Goal: Transaction & Acquisition: Obtain resource

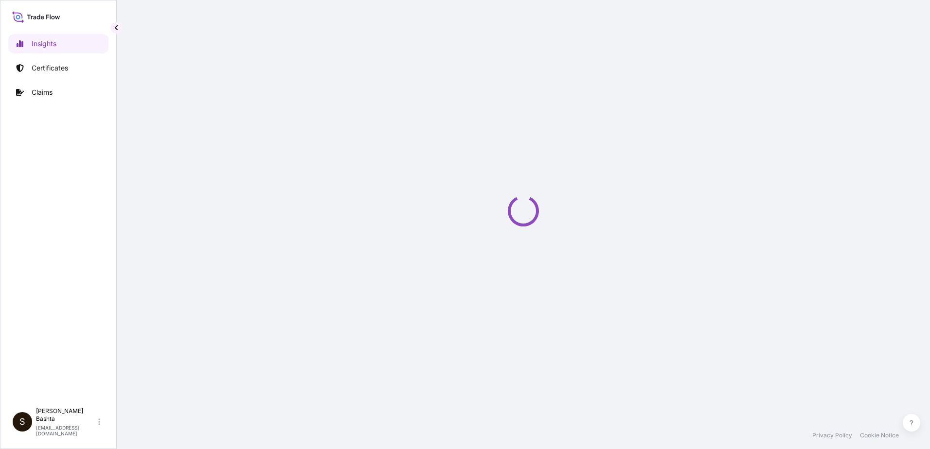
select select "2025"
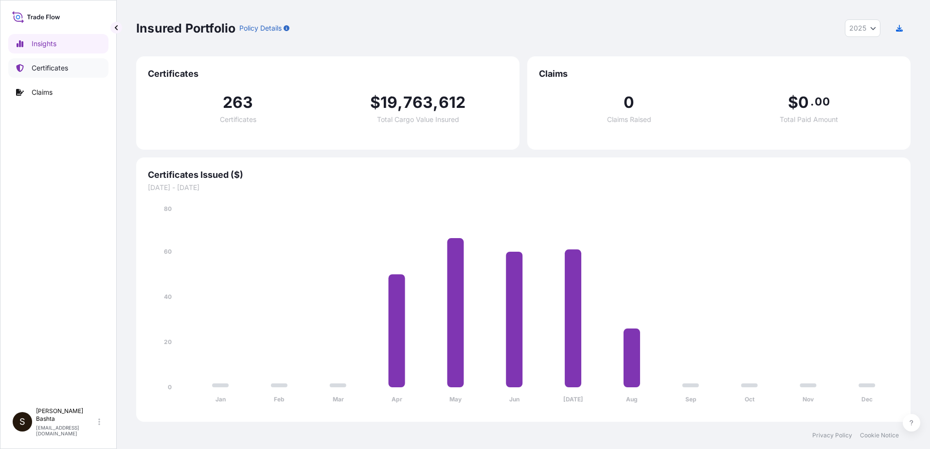
click at [56, 67] on p "Certificates" at bounding box center [50, 68] width 36 height 10
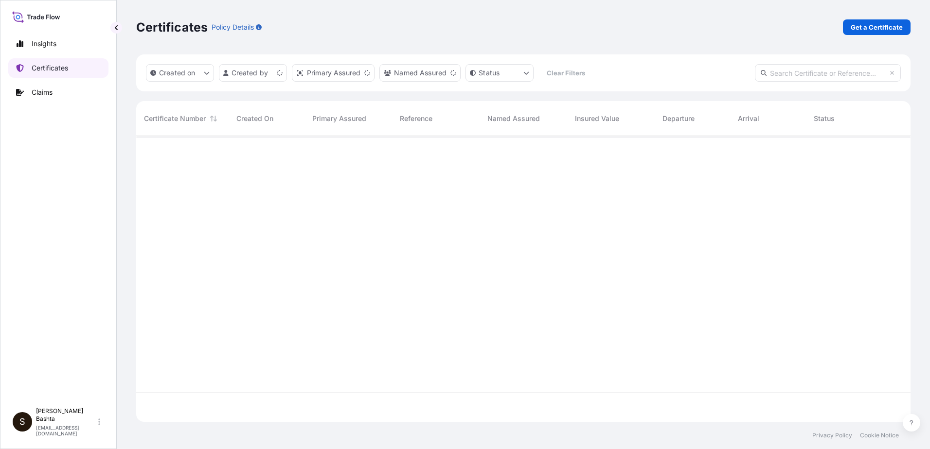
scroll to position [284, 767]
click at [892, 24] on p "Get a Certificate" at bounding box center [877, 27] width 52 height 10
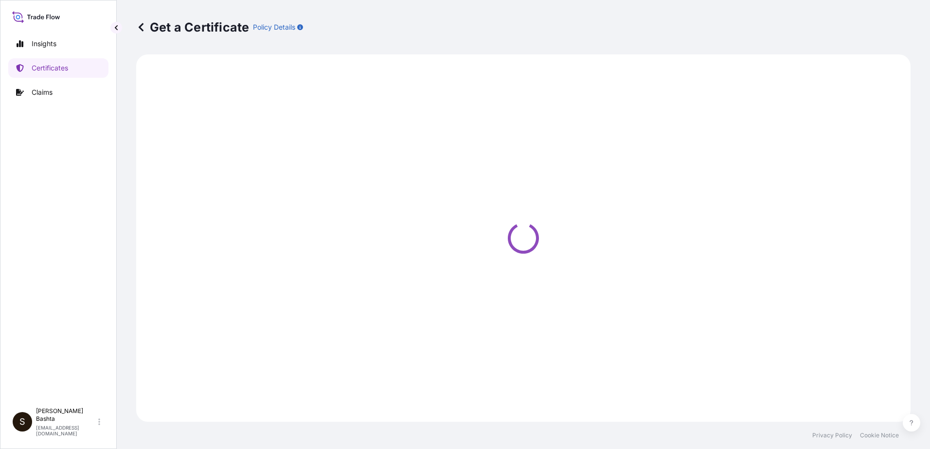
select select "Barge"
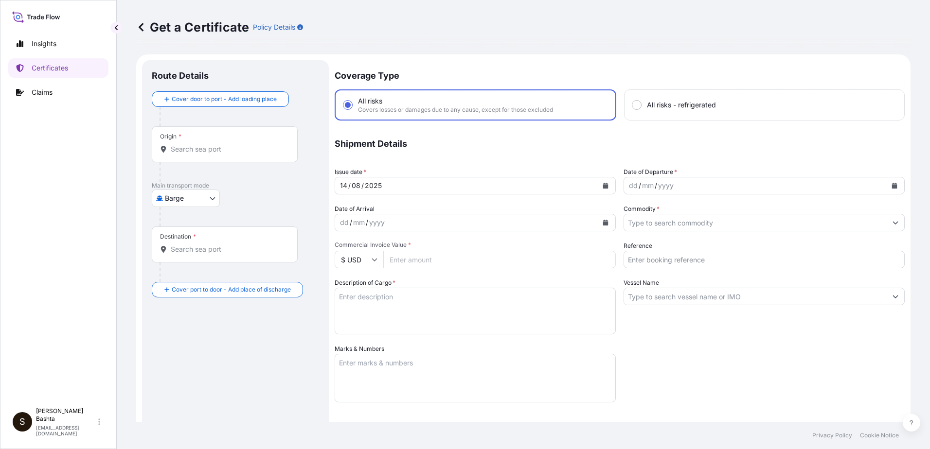
click at [219, 154] on input "Origin *" at bounding box center [228, 149] width 115 height 10
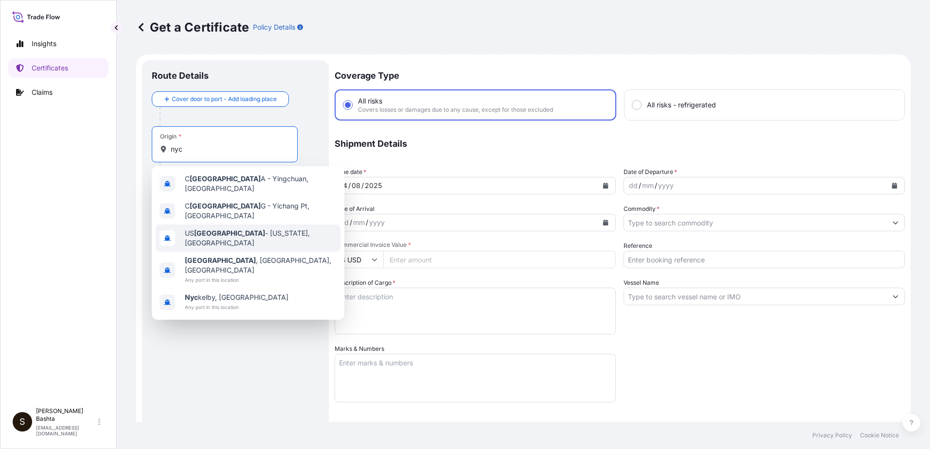
click at [250, 231] on span "US [GEOGRAPHIC_DATA] - [US_STATE], [GEOGRAPHIC_DATA]" at bounding box center [261, 238] width 152 height 19
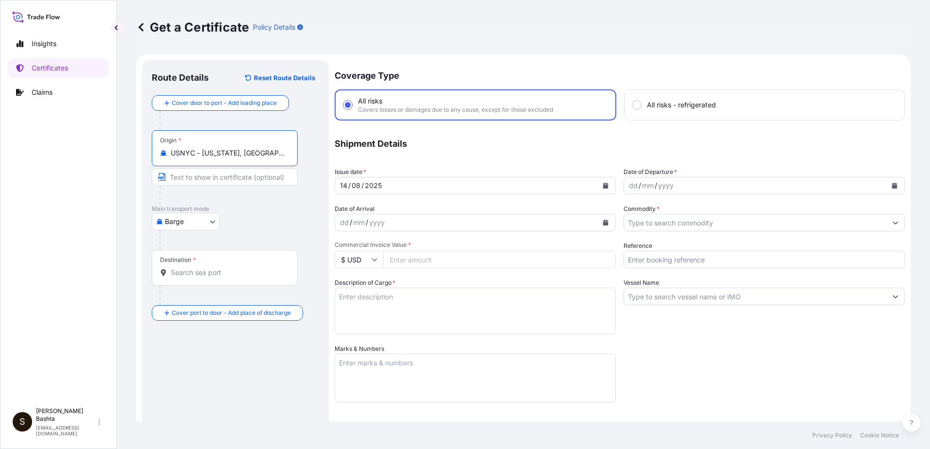
type input "USNYC - [US_STATE], [GEOGRAPHIC_DATA]"
click at [210, 224] on body "0 options available. 10 options available. 1 option available. 0 options availa…" at bounding box center [465, 224] width 930 height 449
click at [195, 246] on div "Air" at bounding box center [187, 247] width 62 height 18
select select "Air"
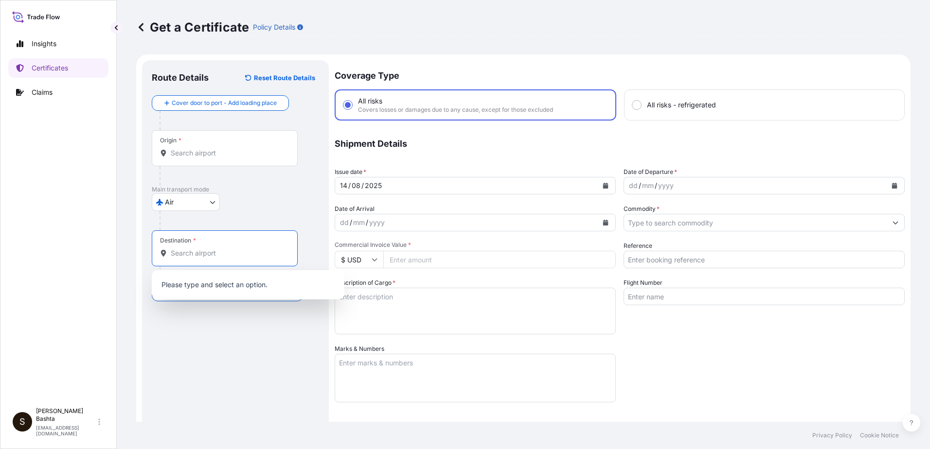
click at [179, 256] on input "Destination *" at bounding box center [228, 253] width 115 height 10
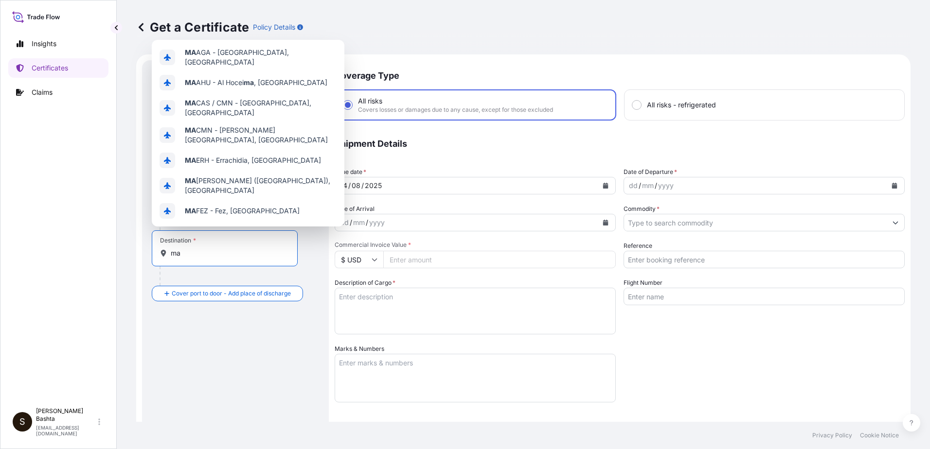
type input "m"
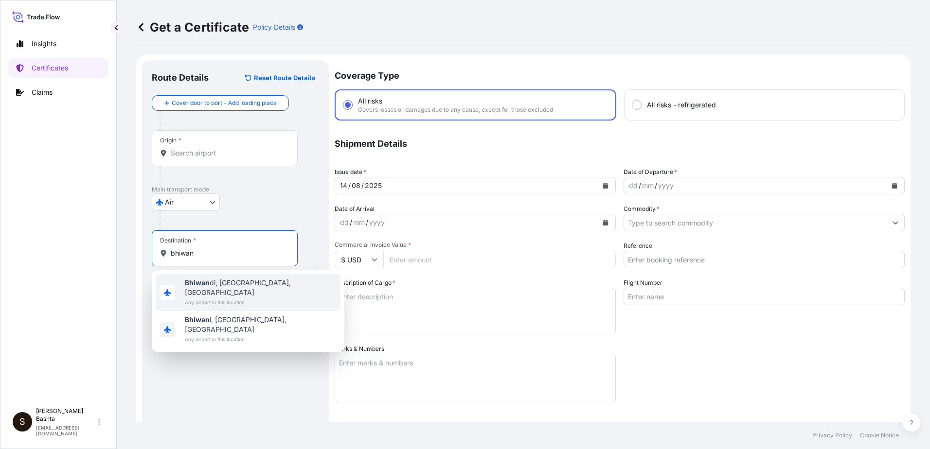
click at [235, 281] on span "Bhiwan di, [GEOGRAPHIC_DATA], [GEOGRAPHIC_DATA]" at bounding box center [261, 287] width 152 height 19
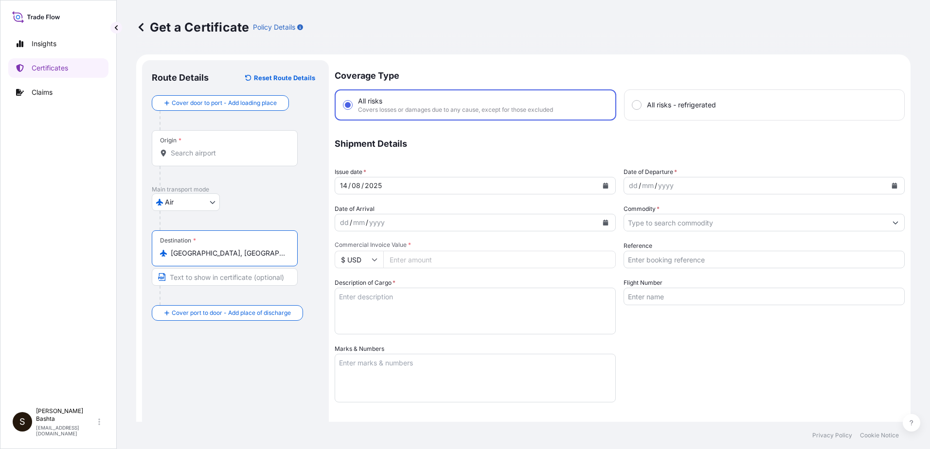
type input "[GEOGRAPHIC_DATA], [GEOGRAPHIC_DATA], [GEOGRAPHIC_DATA]"
click at [628, 187] on div "dd" at bounding box center [633, 186] width 11 height 12
click at [892, 221] on icon "Show suggestions" at bounding box center [895, 223] width 6 height 6
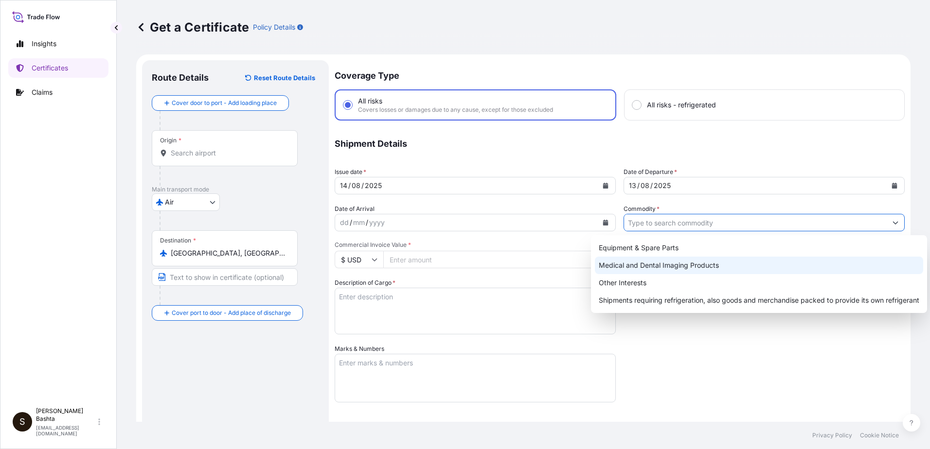
click at [645, 268] on div "Medical and Dental Imaging Products" at bounding box center [759, 266] width 328 height 18
type input "Medical and Dental Imaging Products"
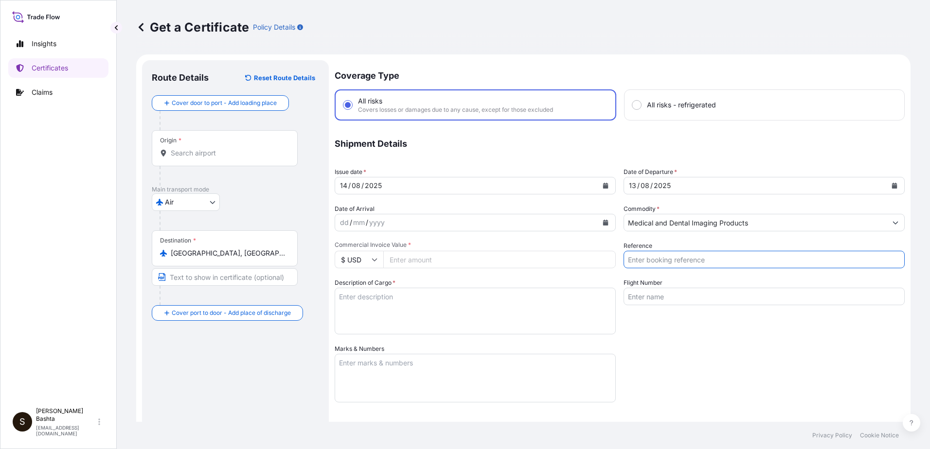
click at [669, 261] on input "Reference" at bounding box center [763, 260] width 281 height 18
type input "21243930"
click at [409, 257] on input "Commercial Invoice Value *" at bounding box center [499, 260] width 232 height 18
type input "1559.98"
click at [356, 299] on textarea "Description of Cargo *" at bounding box center [475, 311] width 281 height 47
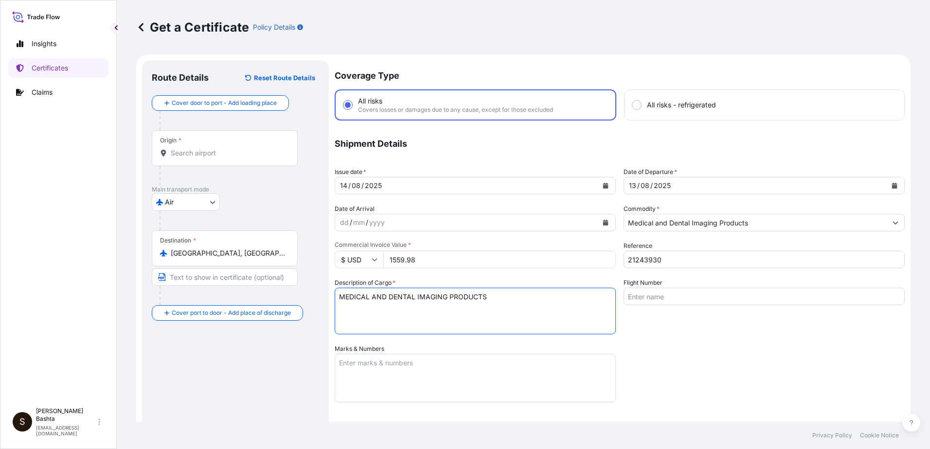
type textarea "MEDICAL AND DENTAL IMAGING PRODUCTS"
click at [350, 364] on textarea "Marks & Numbers" at bounding box center [475, 378] width 281 height 49
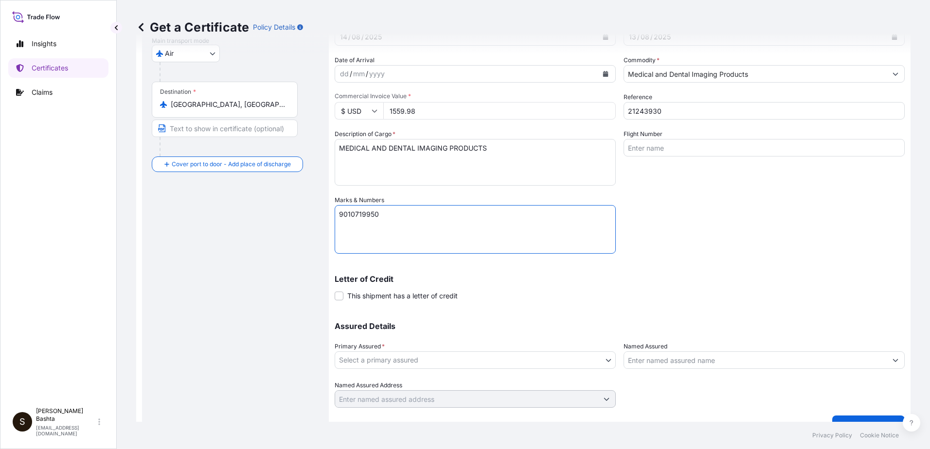
scroll to position [168, 0]
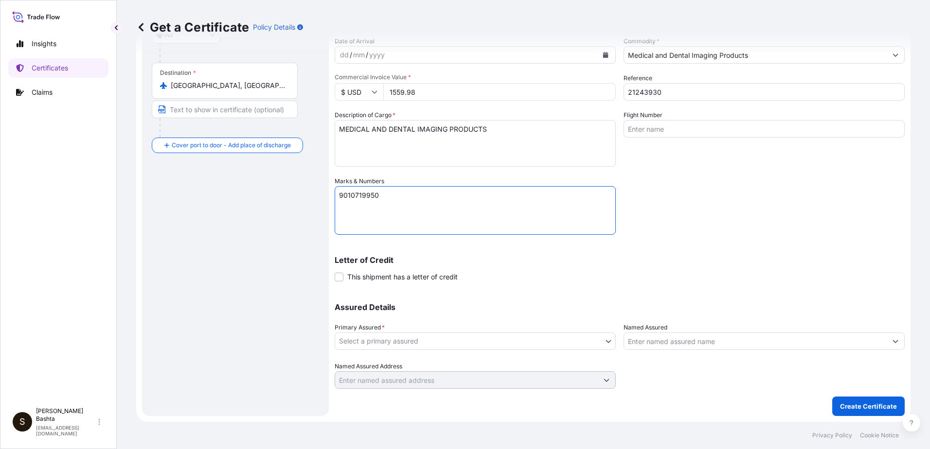
type textarea "9010719950"
click at [605, 342] on body "Insights Certificates Claims S [PERSON_NAME] [PERSON_NAME][EMAIL_ADDRESS][PERSO…" at bounding box center [465, 224] width 930 height 449
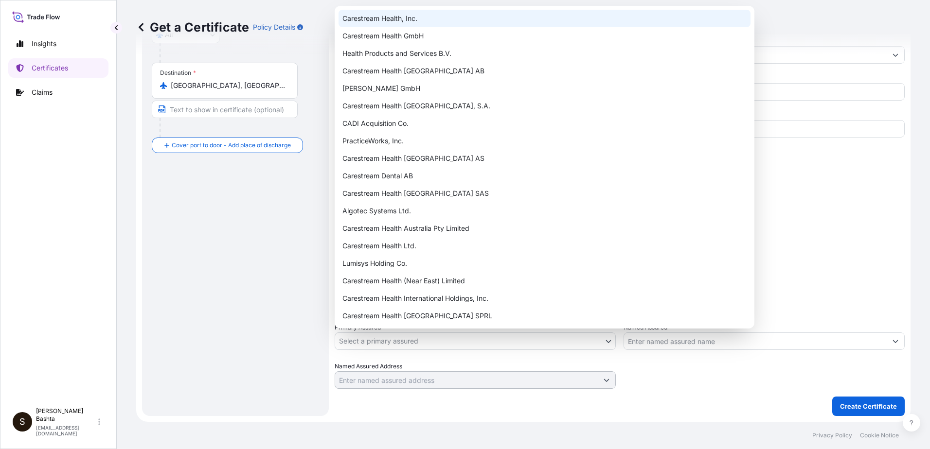
click at [400, 22] on div "Carestream Health, Inc." at bounding box center [544, 19] width 412 height 18
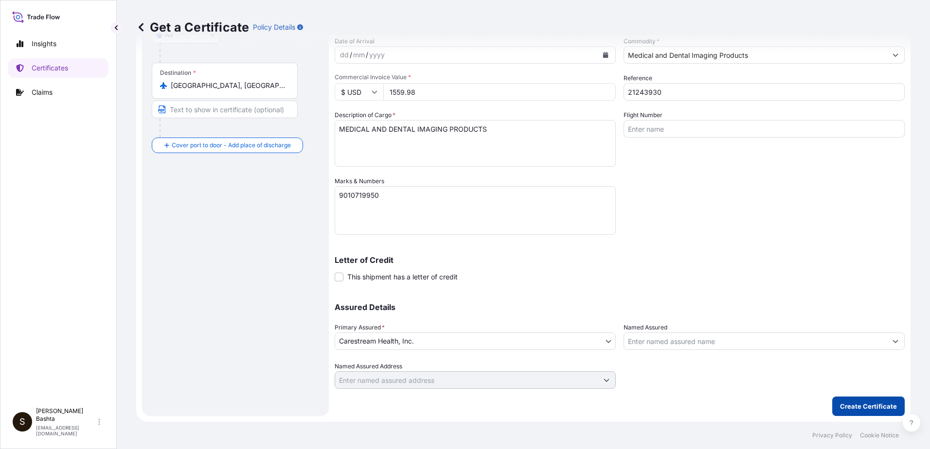
click at [863, 411] on button "Create Certificate" at bounding box center [868, 406] width 72 height 19
click at [862, 408] on p "Create Certificate" at bounding box center [868, 407] width 57 height 10
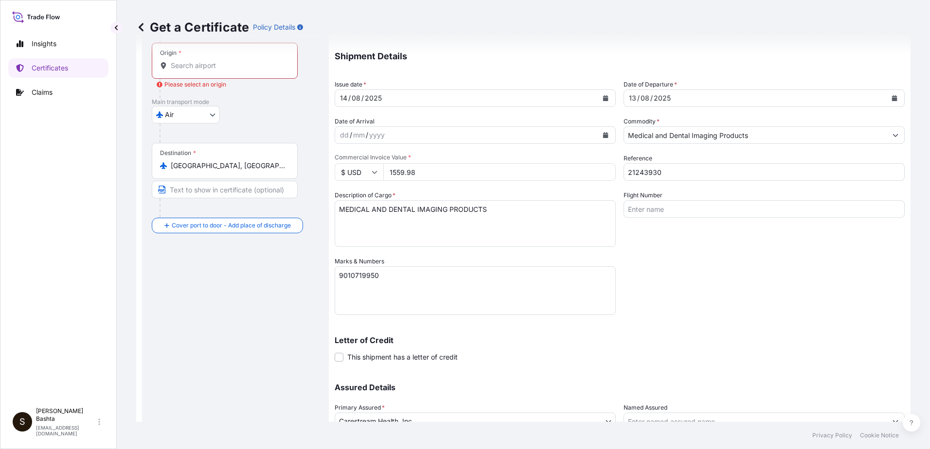
scroll to position [0, 0]
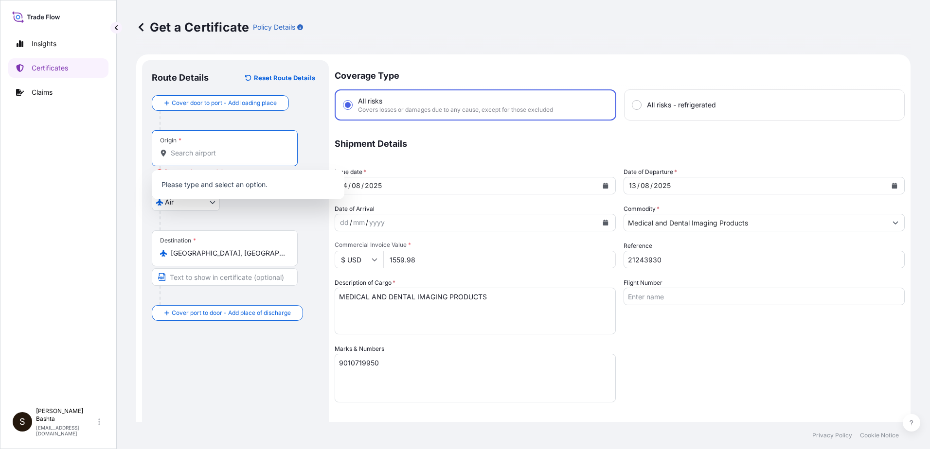
click at [186, 148] on input "Origin * Please select an origin" at bounding box center [228, 153] width 115 height 10
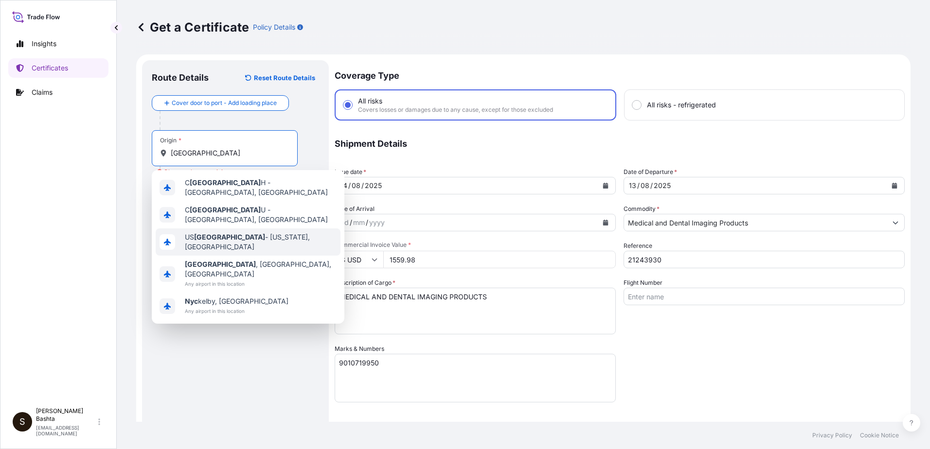
click at [255, 232] on span "US [GEOGRAPHIC_DATA] - [US_STATE], [GEOGRAPHIC_DATA]" at bounding box center [261, 241] width 152 height 19
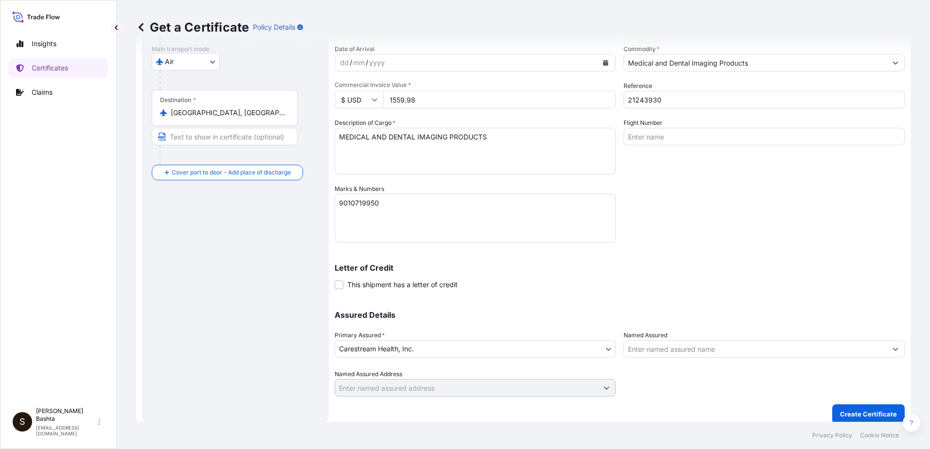
scroll to position [168, 0]
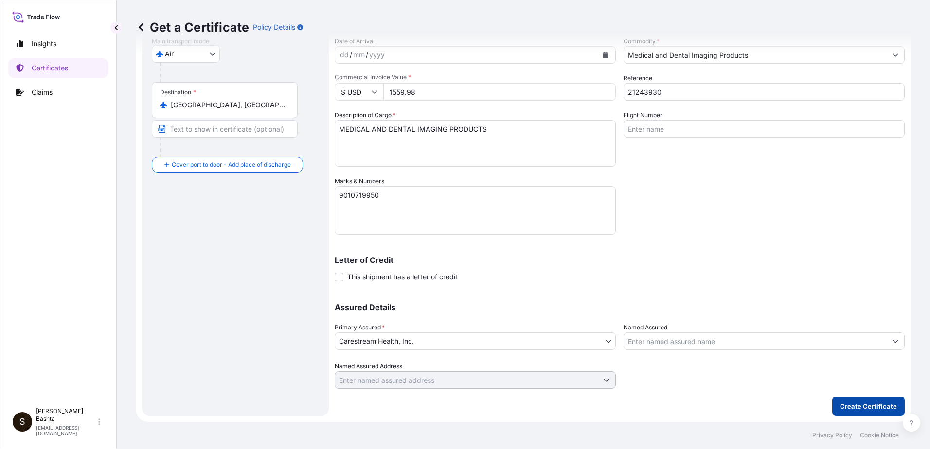
type input "USNYC - [US_STATE], [GEOGRAPHIC_DATA]"
click at [851, 408] on p "Create Certificate" at bounding box center [868, 407] width 57 height 10
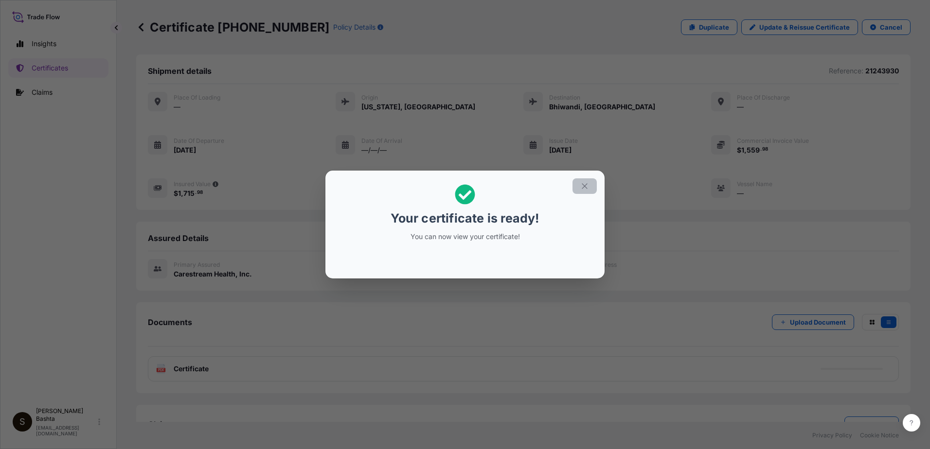
click at [582, 187] on icon "button" at bounding box center [584, 186] width 9 height 9
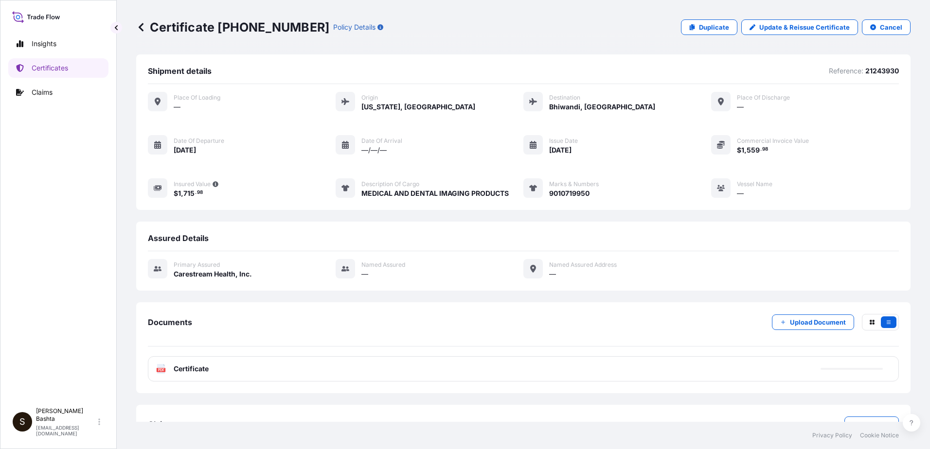
click at [161, 371] on text "PDF" at bounding box center [161, 370] width 6 height 3
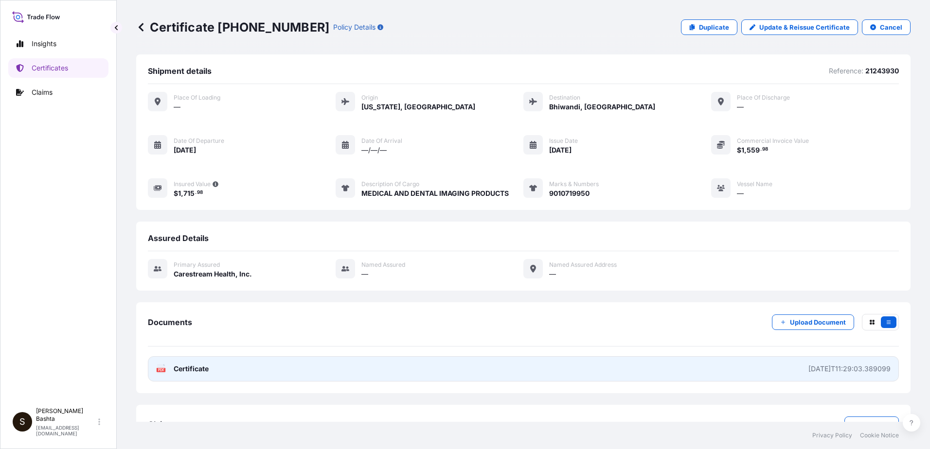
click at [160, 371] on text "PDF" at bounding box center [161, 370] width 6 height 3
